Goal: Navigation & Orientation: Go to known website

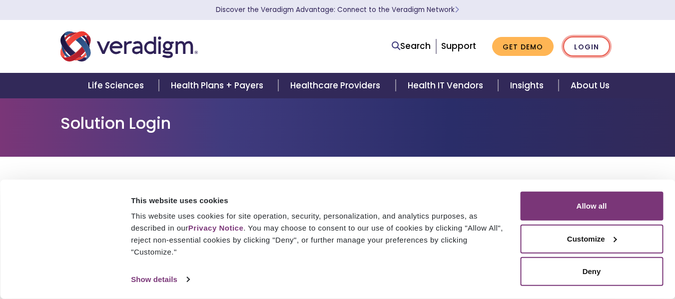
click at [581, 48] on link "Login" at bounding box center [586, 46] width 47 height 20
click at [585, 43] on link "Login" at bounding box center [586, 46] width 47 height 20
